Goal: Task Accomplishment & Management: Use online tool/utility

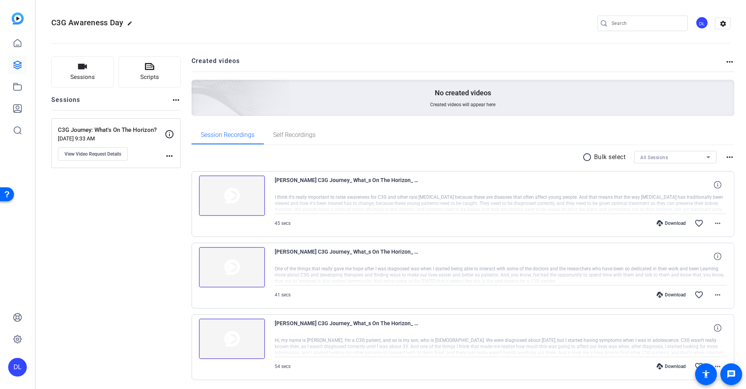
click at [233, 335] on img at bounding box center [232, 338] width 66 height 40
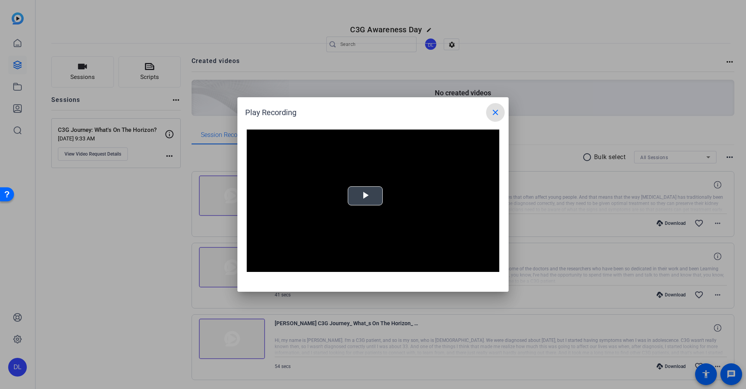
click at [365, 196] on span "Video Player" at bounding box center [365, 196] width 0 height 0
click at [494, 115] on mat-icon "close" at bounding box center [495, 112] width 9 height 9
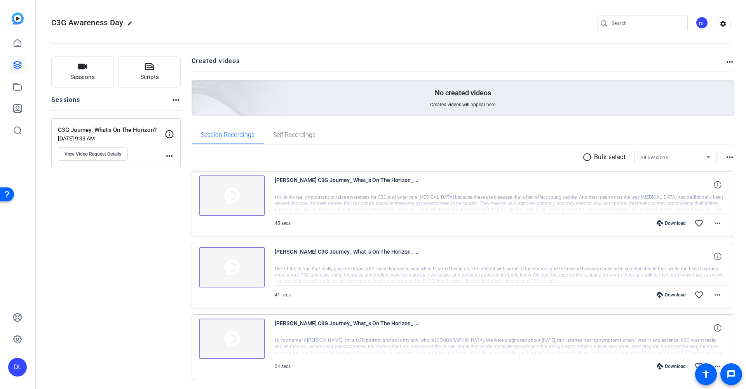
click at [229, 268] on img at bounding box center [232, 267] width 66 height 40
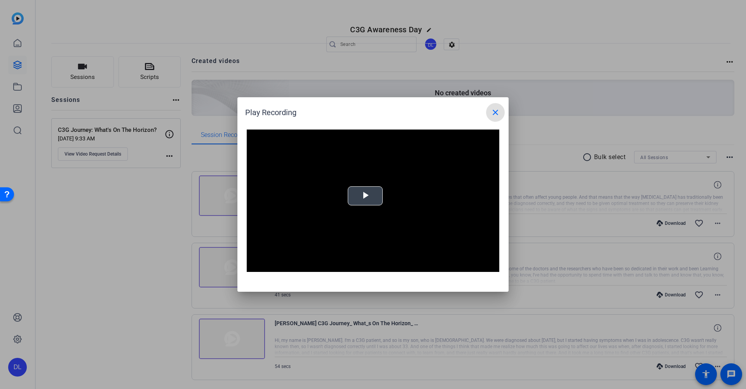
click at [365, 196] on span "Video Player" at bounding box center [365, 196] width 0 height 0
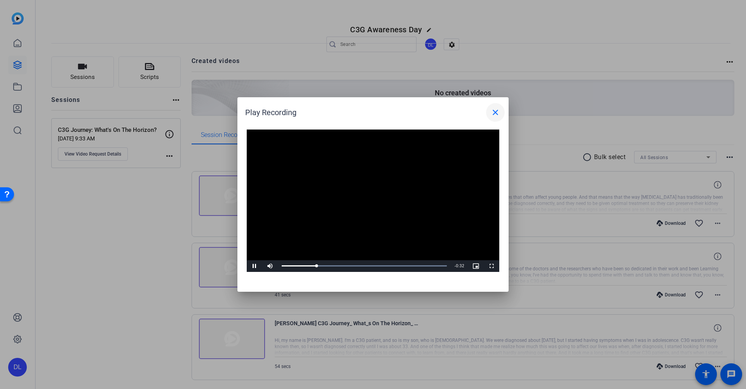
click at [495, 110] on mat-icon "close" at bounding box center [495, 112] width 9 height 9
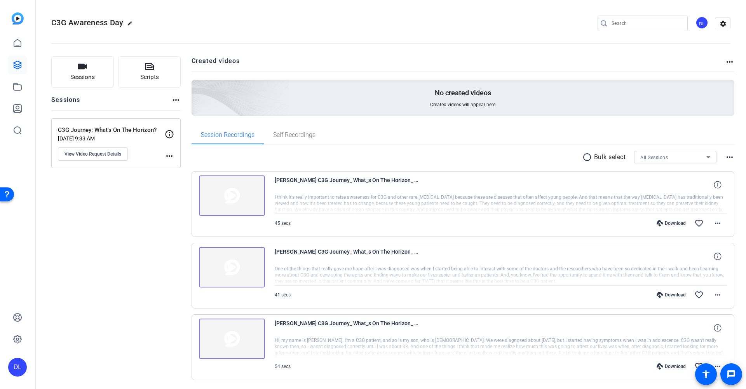
click at [234, 194] on img at bounding box center [232, 195] width 66 height 40
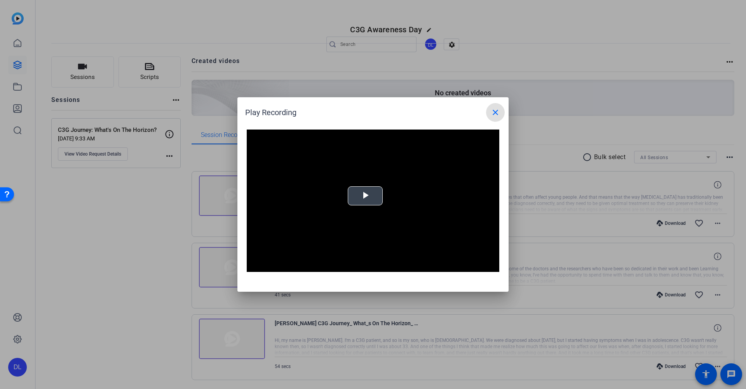
click at [365, 196] on span "Video Player" at bounding box center [365, 196] width 0 height 0
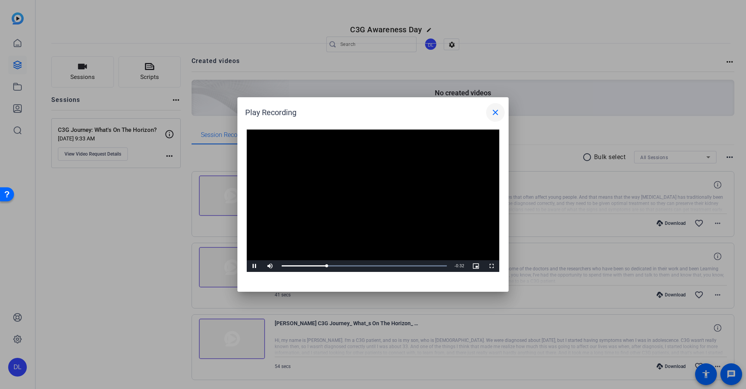
click at [492, 113] on mat-icon "close" at bounding box center [495, 112] width 9 height 9
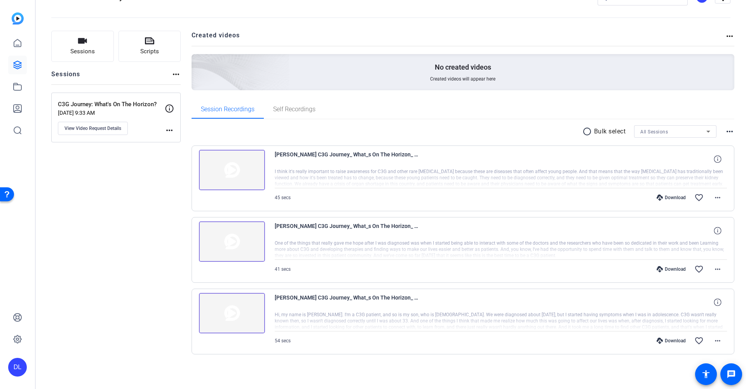
scroll to position [26, 0]
click at [234, 316] on img at bounding box center [232, 313] width 66 height 40
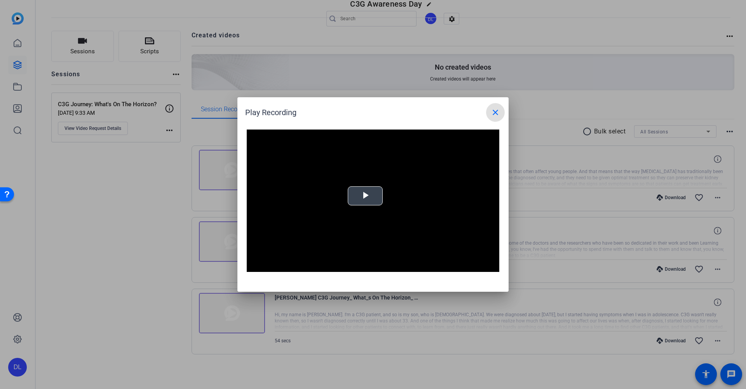
click at [370, 182] on video "Video Player" at bounding box center [373, 200] width 253 height 142
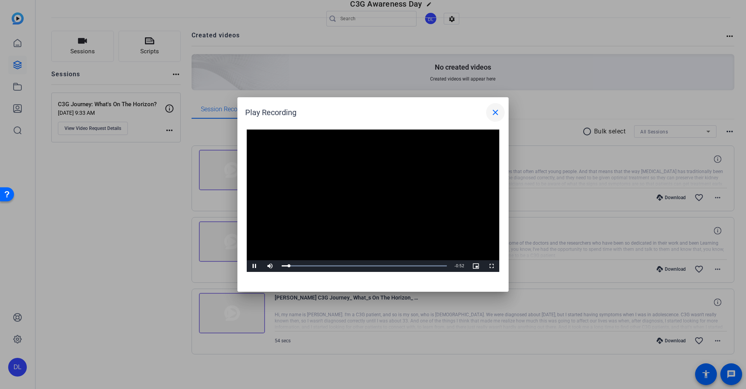
click at [498, 112] on mat-icon "close" at bounding box center [495, 112] width 9 height 9
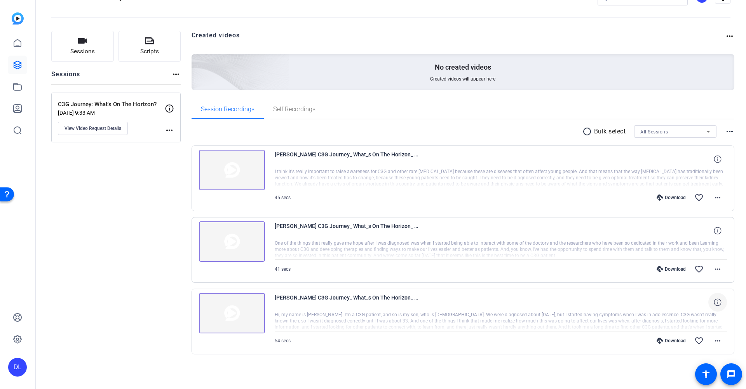
click at [717, 302] on icon at bounding box center [717, 301] width 7 height 7
click at [679, 322] on div at bounding box center [501, 320] width 453 height 19
click at [715, 342] on mat-icon "more_horiz" at bounding box center [717, 340] width 9 height 9
click at [660, 338] on div at bounding box center [373, 194] width 746 height 389
click at [658, 341] on icon at bounding box center [660, 340] width 6 height 6
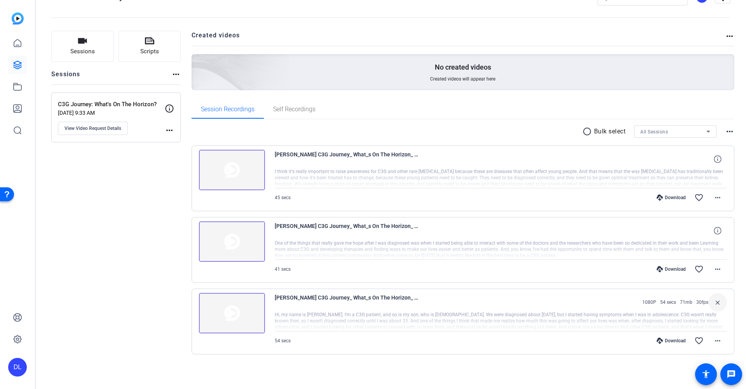
click at [385, 322] on div at bounding box center [501, 320] width 453 height 19
click at [228, 173] on img at bounding box center [232, 170] width 66 height 40
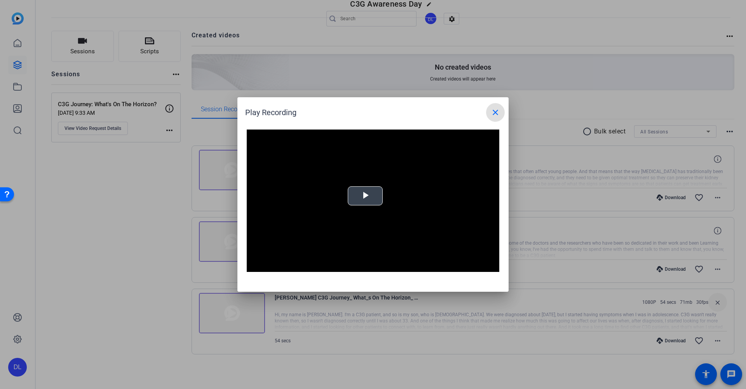
click at [365, 196] on span "Video Player" at bounding box center [365, 196] width 0 height 0
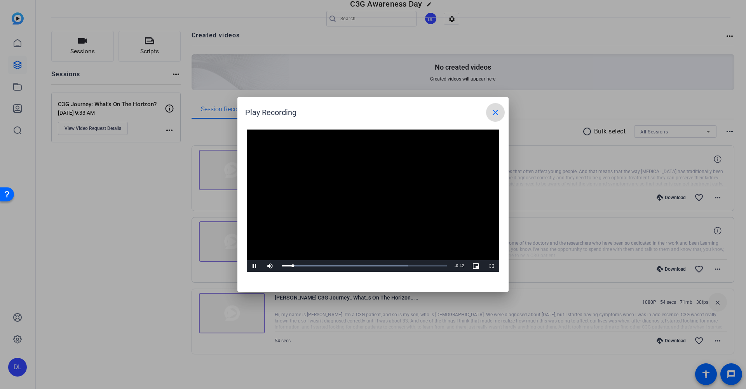
click at [494, 113] on mat-icon "close" at bounding box center [495, 112] width 9 height 9
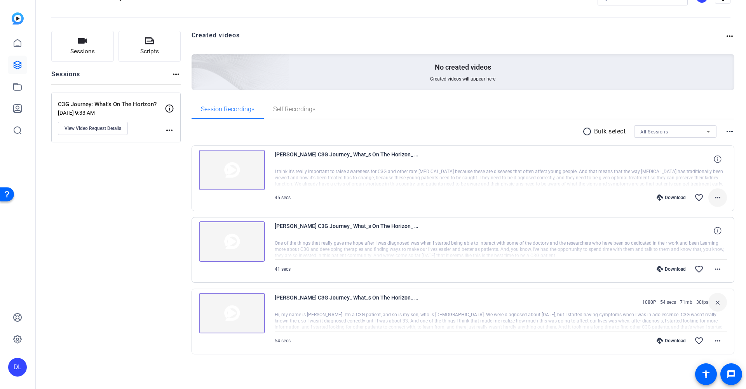
click at [714, 197] on mat-icon "more_horiz" at bounding box center [717, 197] width 9 height 9
click at [694, 265] on span "Extract Audio" at bounding box center [695, 262] width 47 height 9
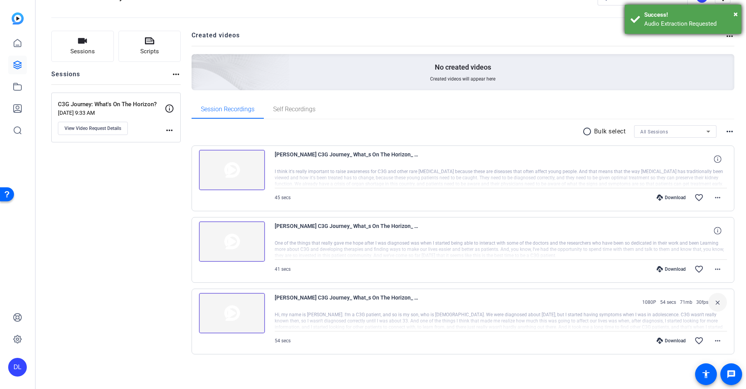
click at [667, 21] on div "Audio Extraction Requested" at bounding box center [689, 23] width 91 height 9
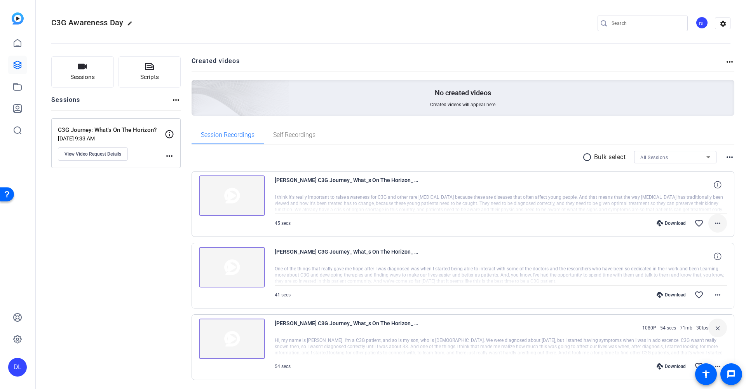
click at [717, 225] on mat-icon "more_horiz" at bounding box center [717, 222] width 9 height 9
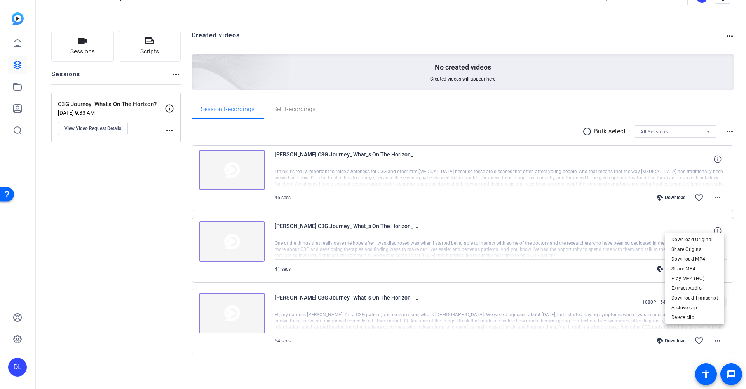
scroll to position [26, 0]
click at [705, 279] on span "Play MP4 (HQ)" at bounding box center [695, 278] width 47 height 9
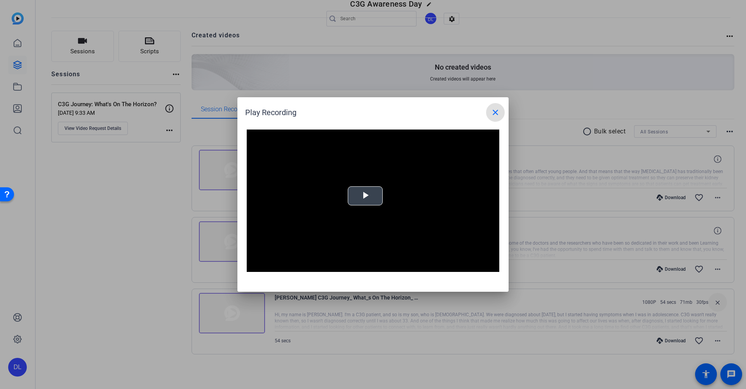
click at [380, 208] on video "Video Player" at bounding box center [373, 200] width 253 height 142
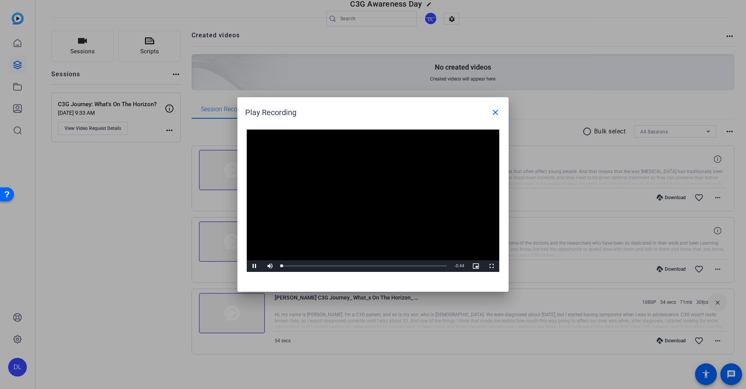
click at [252, 266] on span "Video Player" at bounding box center [255, 266] width 16 height 0
click at [286, 265] on div "Loaded : 7.61% 0:01 0:00" at bounding box center [364, 266] width 165 height 2
click at [255, 266] on span "Video Player" at bounding box center [255, 266] width 16 height 0
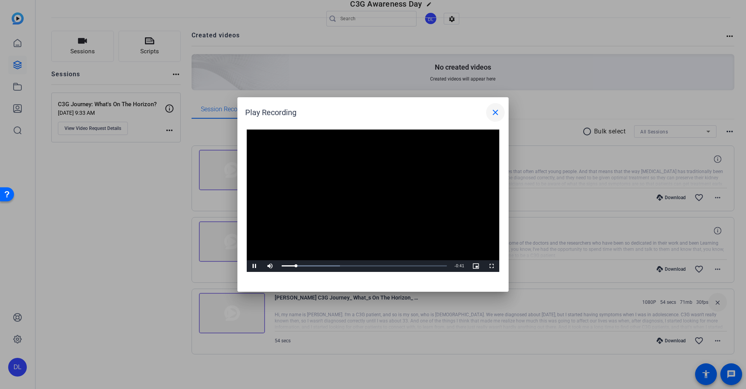
click at [497, 113] on mat-icon "close" at bounding box center [495, 112] width 9 height 9
